Goal: Information Seeking & Learning: Learn about a topic

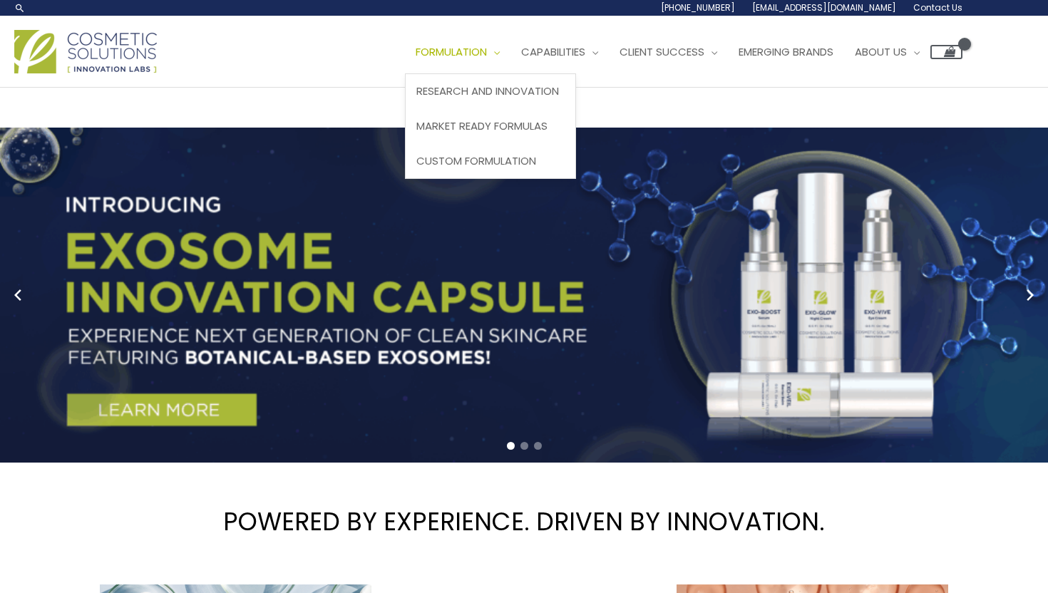
click at [483, 56] on span "Formulation" at bounding box center [450, 51] width 71 height 15
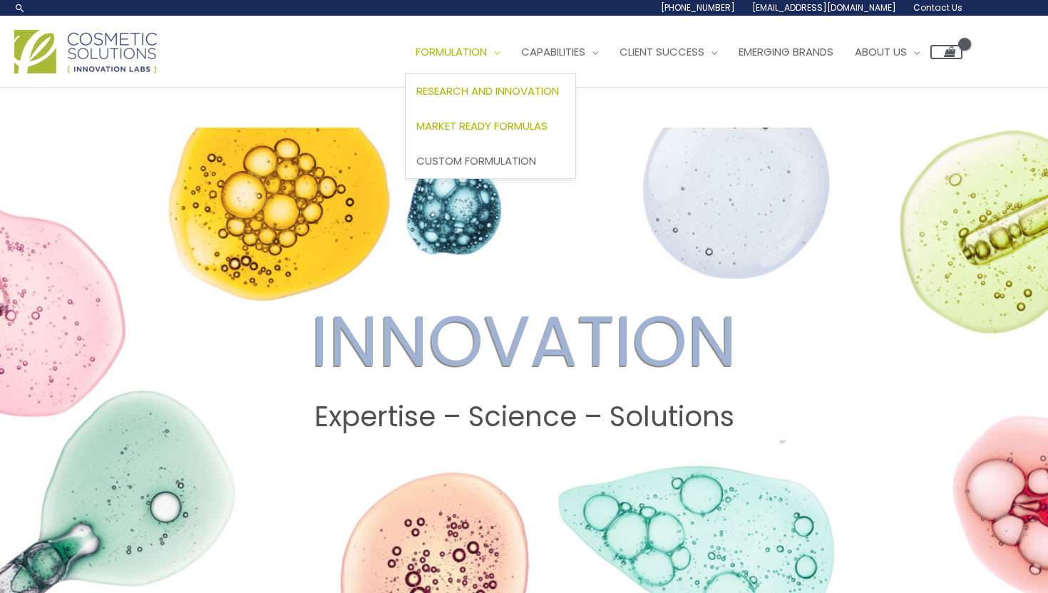
click at [516, 133] on span "Market Ready Formulas" at bounding box center [481, 125] width 131 height 15
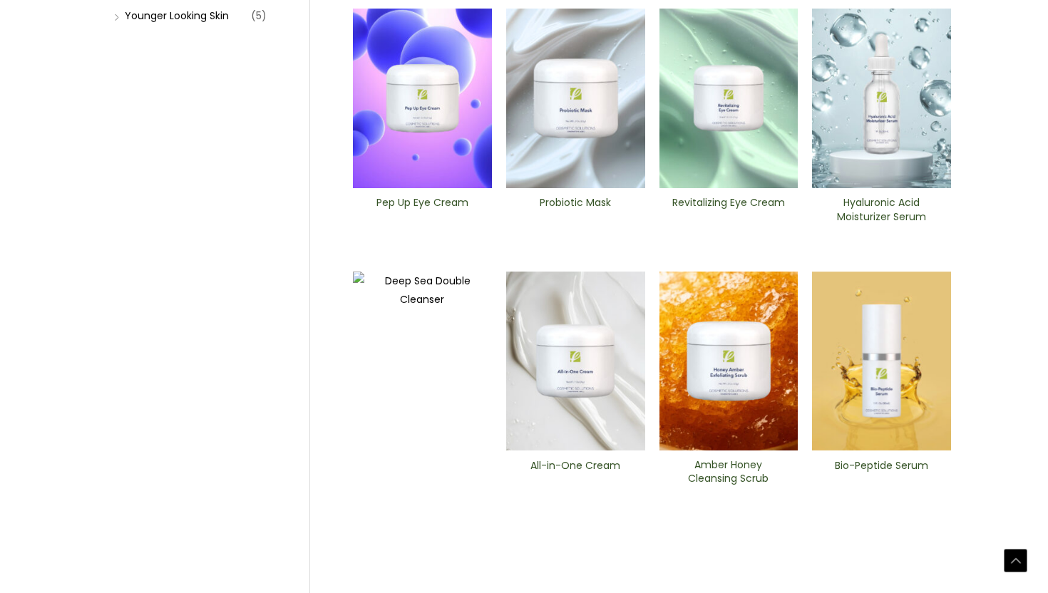
scroll to position [472, 0]
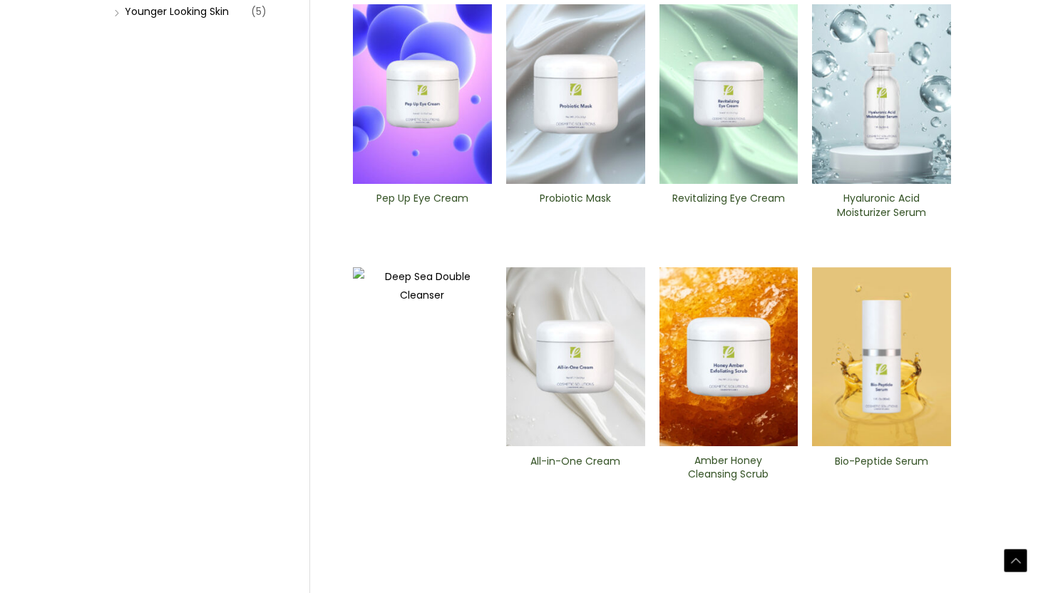
click at [537, 461] on h2 "All-in-One ​Cream" at bounding box center [575, 468] width 115 height 27
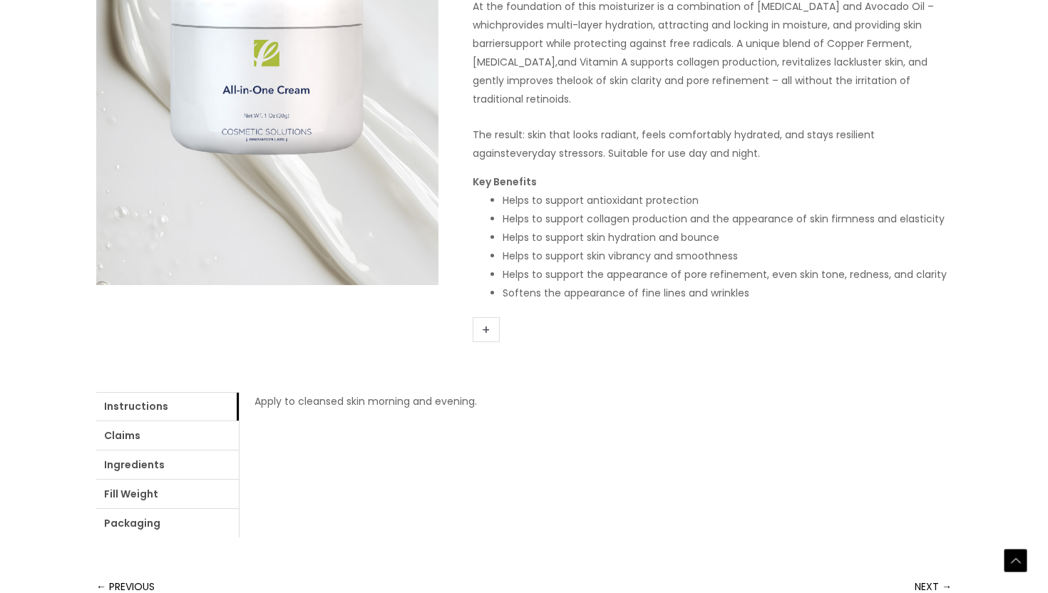
scroll to position [391, 0]
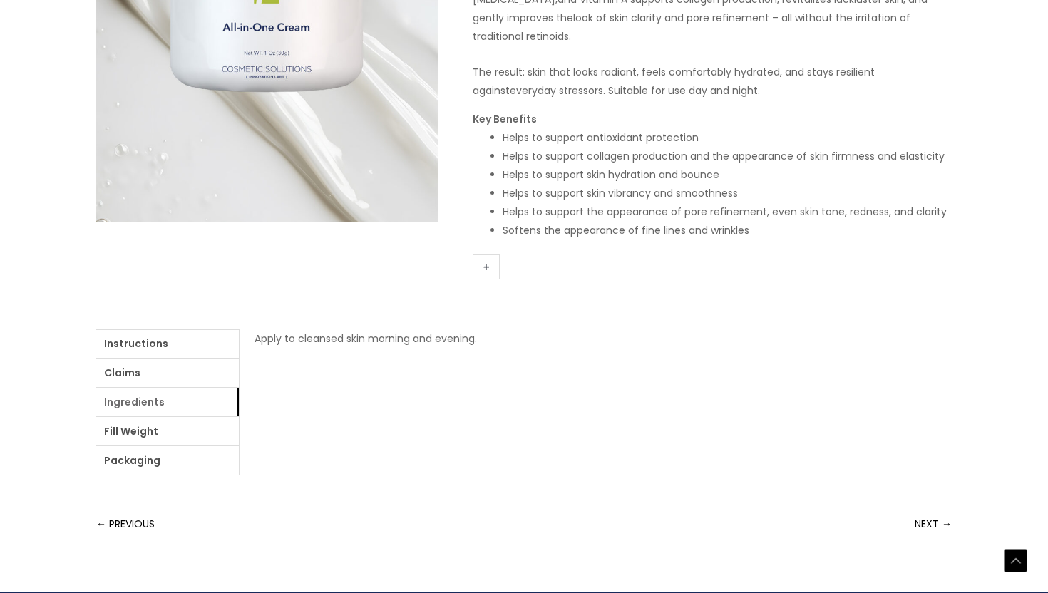
click at [165, 405] on link "Ingredients" at bounding box center [167, 402] width 143 height 29
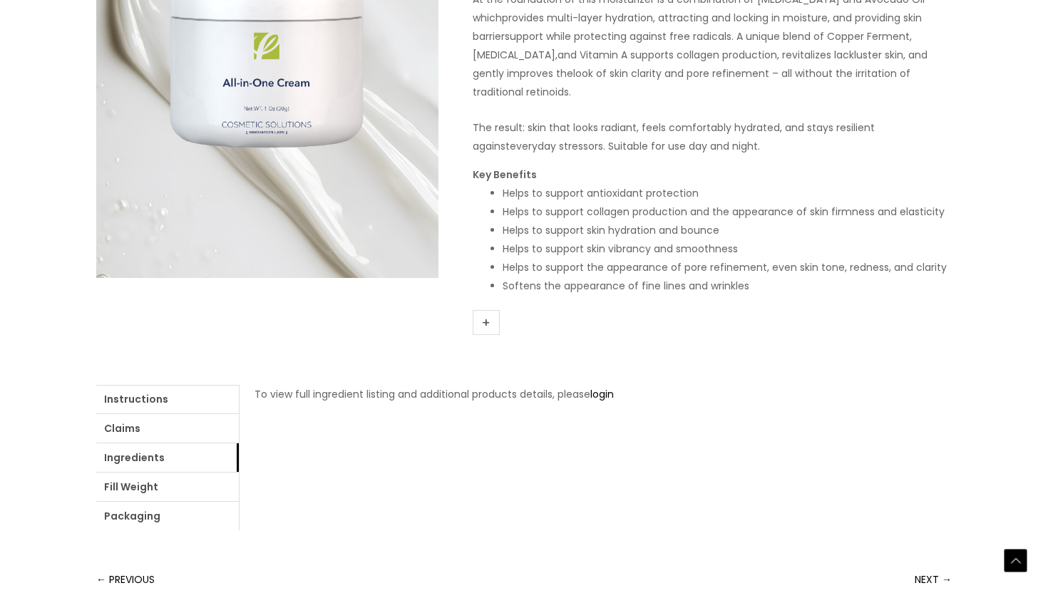
scroll to position [0, 0]
